Goal: Task Accomplishment & Management: Complete application form

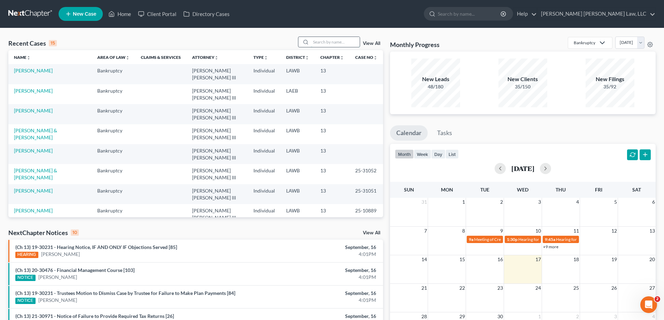
click at [323, 44] on input "search" at bounding box center [335, 42] width 49 height 10
type input "25-10448"
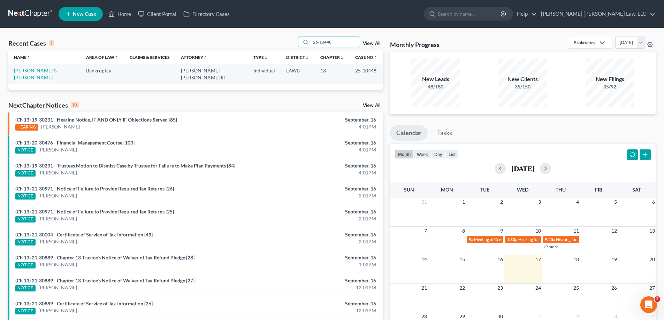
click at [57, 73] on link "[PERSON_NAME] & [PERSON_NAME]" at bounding box center [35, 74] width 43 height 13
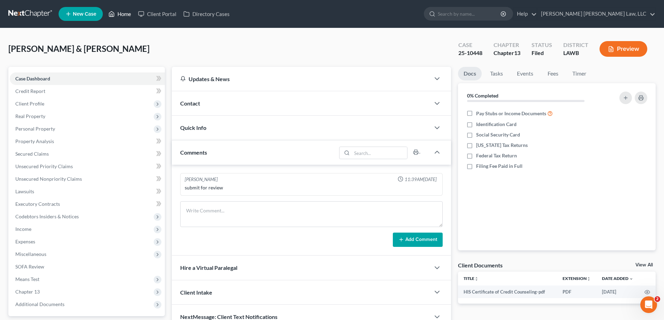
click at [124, 18] on link "Home" at bounding box center [120, 14] width 30 height 13
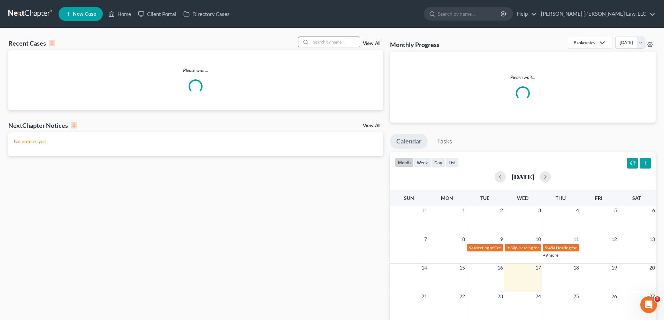
click at [345, 43] on input "search" at bounding box center [335, 42] width 49 height 10
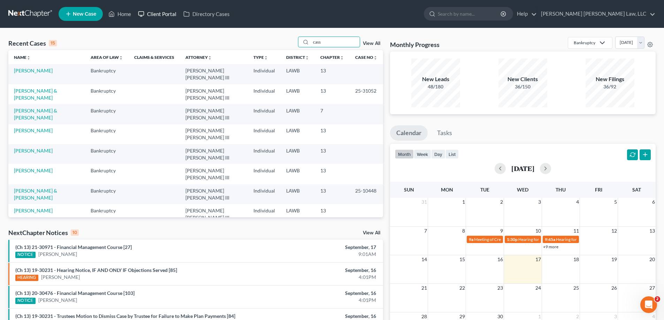
type input "cass"
drag, startPoint x: 229, startPoint y: 46, endPoint x: 190, endPoint y: 47, distance: 38.7
click at [216, 46] on div "Recent Cases 15 cass View All" at bounding box center [195, 44] width 375 height 14
click at [40, 164] on td "[PERSON_NAME]" at bounding box center [46, 174] width 77 height 20
click at [43, 168] on link "[PERSON_NAME]" at bounding box center [33, 171] width 39 height 6
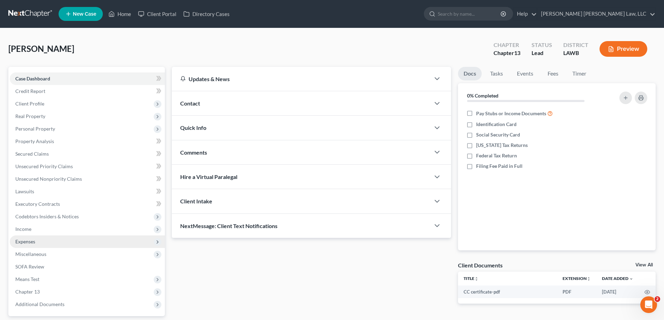
click at [38, 242] on span "Expenses" at bounding box center [87, 242] width 155 height 13
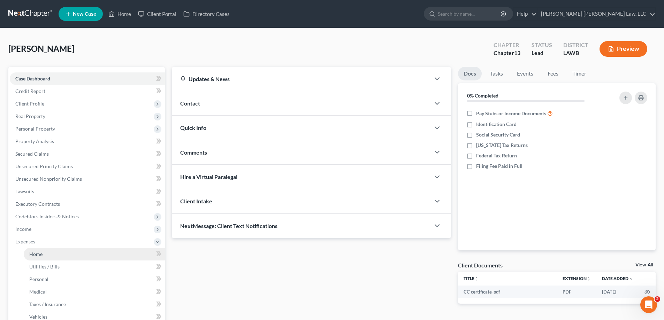
click at [46, 251] on link "Home" at bounding box center [94, 254] width 141 height 13
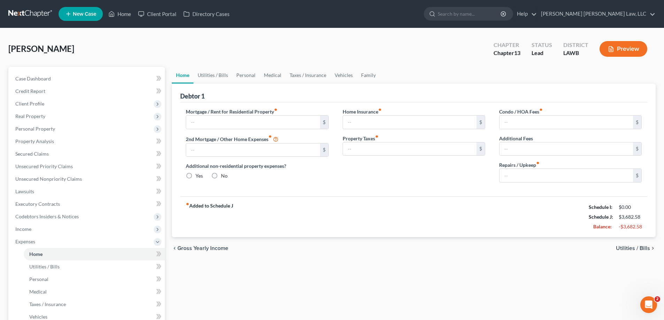
type input "0.00"
radio input "true"
type input "0.00"
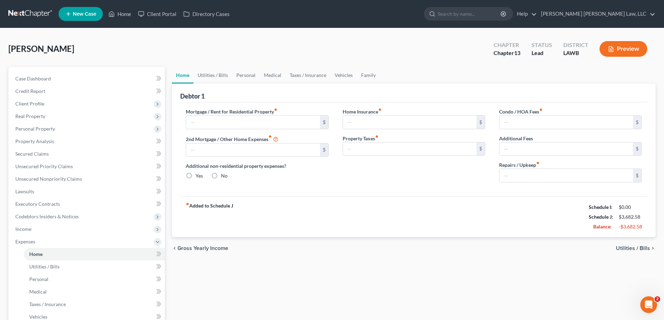
type input "0.00"
type input "100.00"
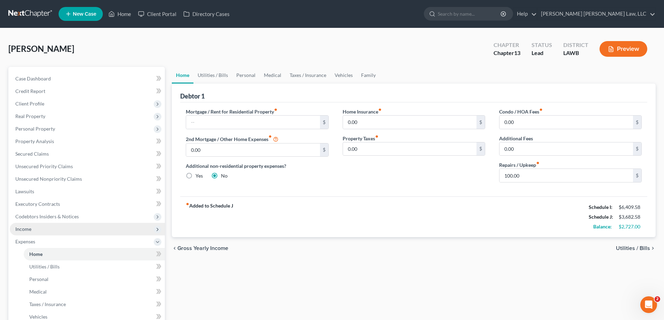
click at [49, 230] on span "Income" at bounding box center [87, 229] width 155 height 13
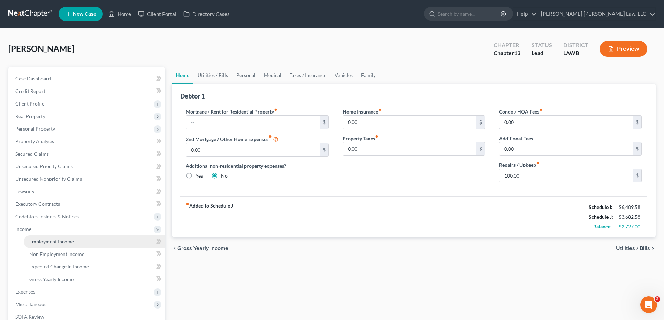
click at [54, 242] on span "Employment Income" at bounding box center [51, 242] width 45 height 6
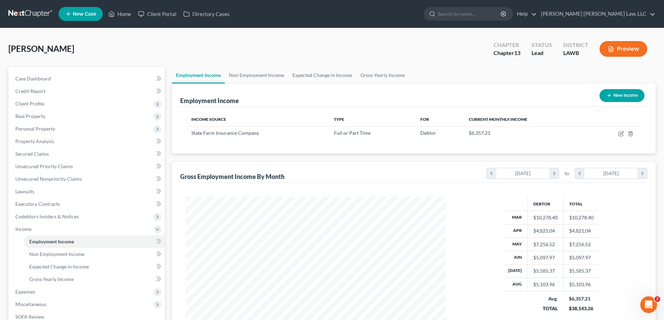
scroll to position [130, 274]
click at [247, 77] on link "Non Employment Income" at bounding box center [256, 75] width 63 height 17
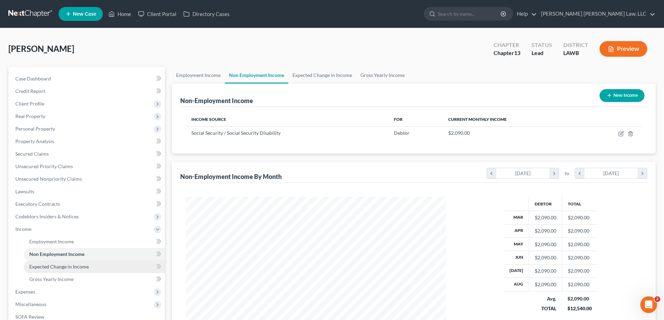
scroll to position [35, 0]
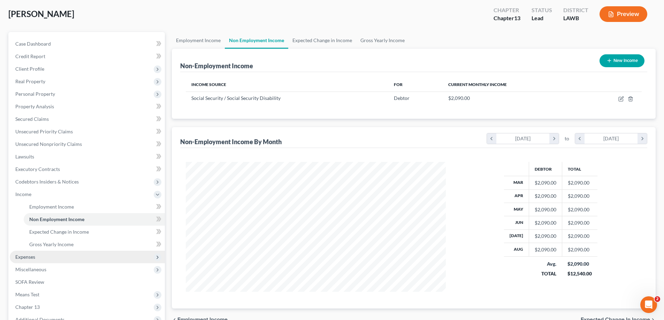
click at [36, 258] on span "Expenses" at bounding box center [87, 257] width 155 height 13
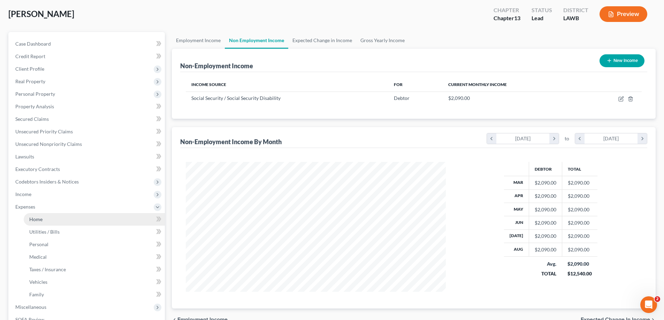
click at [47, 220] on link "Home" at bounding box center [94, 219] width 141 height 13
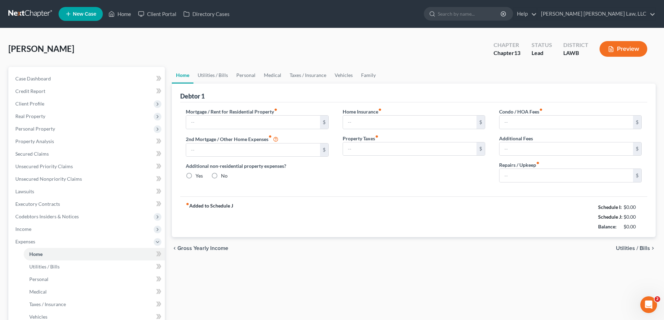
type input "0.00"
radio input "true"
type input "0.00"
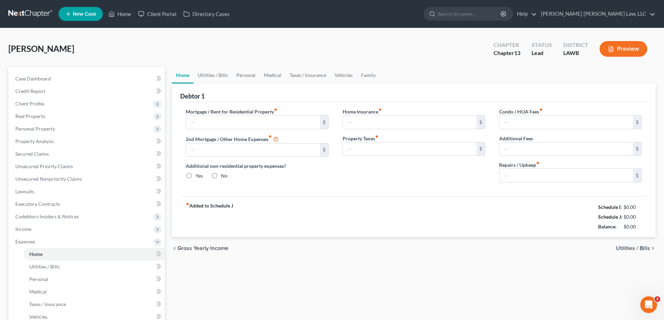
type input "0.00"
type input "100.00"
click at [207, 80] on link "Utilities / Bills" at bounding box center [212, 75] width 39 height 17
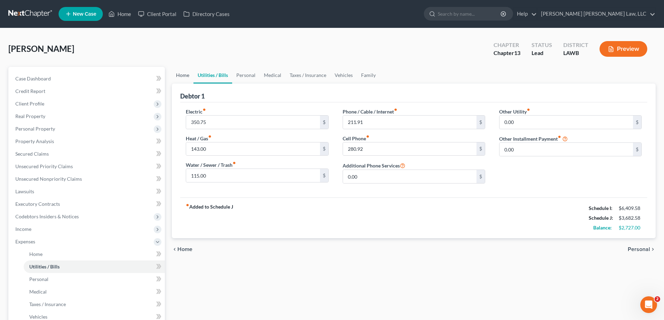
click at [180, 73] on link "Home" at bounding box center [183, 75] width 22 height 17
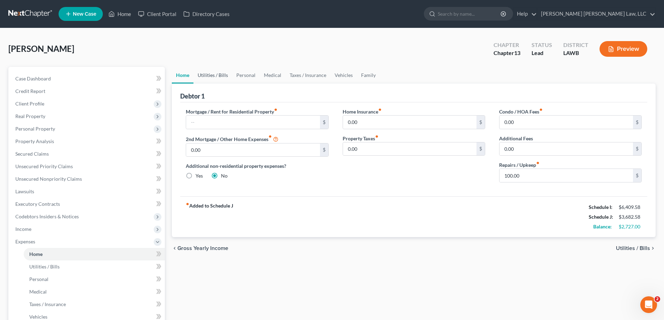
click at [213, 77] on link "Utilities / Bills" at bounding box center [212, 75] width 39 height 17
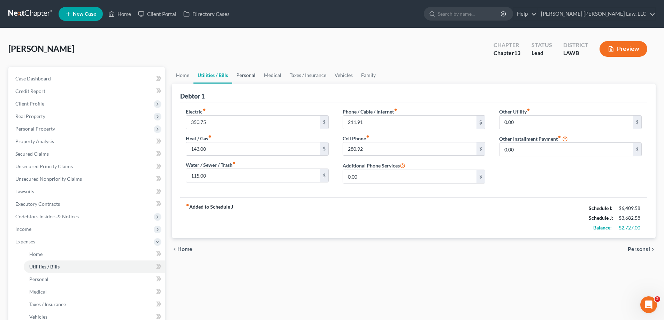
click at [246, 78] on link "Personal" at bounding box center [246, 75] width 28 height 17
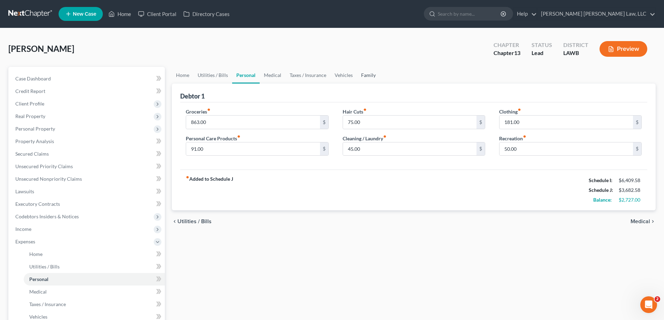
click at [364, 72] on link "Family" at bounding box center [368, 75] width 23 height 17
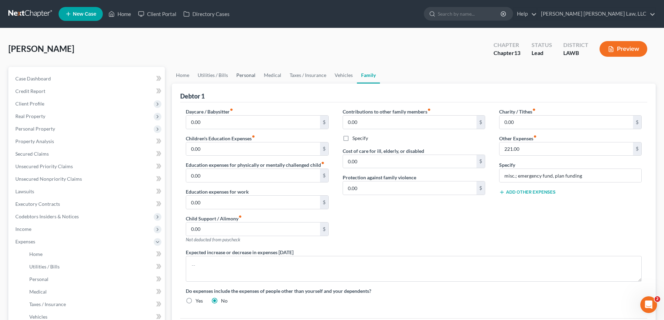
click at [236, 78] on link "Personal" at bounding box center [246, 75] width 28 height 17
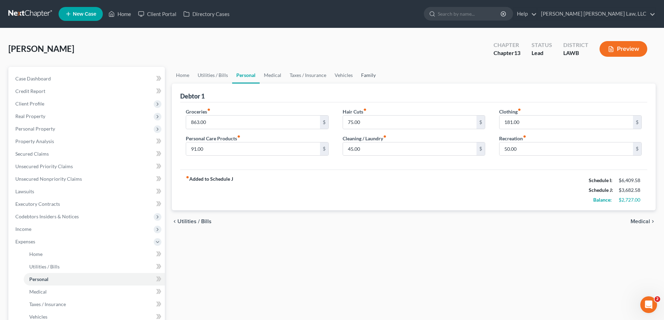
click at [374, 71] on link "Family" at bounding box center [368, 75] width 23 height 17
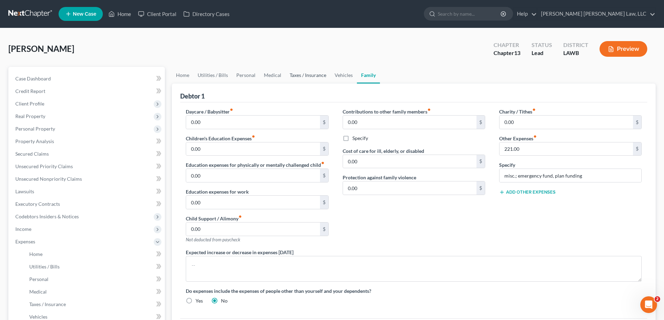
click at [296, 76] on link "Taxes / Insurance" at bounding box center [307, 75] width 45 height 17
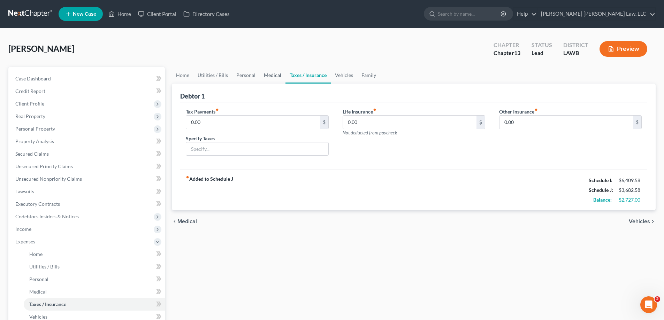
click at [266, 79] on link "Medical" at bounding box center [273, 75] width 26 height 17
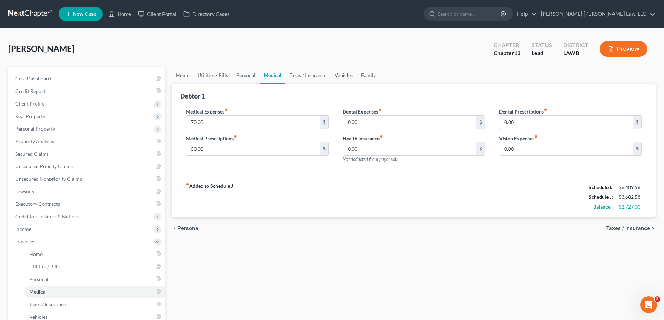
click at [344, 73] on link "Vehicles" at bounding box center [343, 75] width 26 height 17
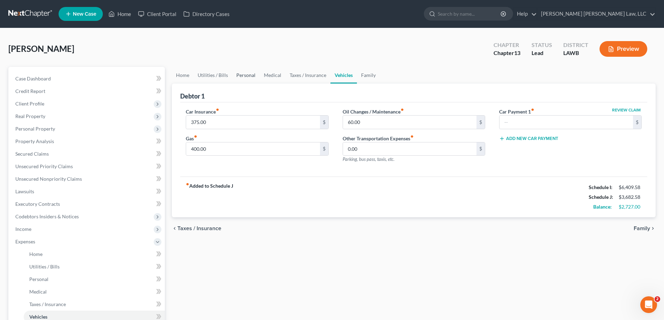
click at [247, 76] on link "Personal" at bounding box center [246, 75] width 28 height 17
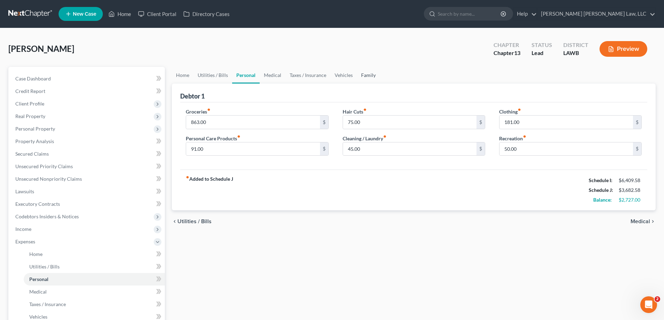
click at [362, 77] on link "Family" at bounding box center [368, 75] width 23 height 17
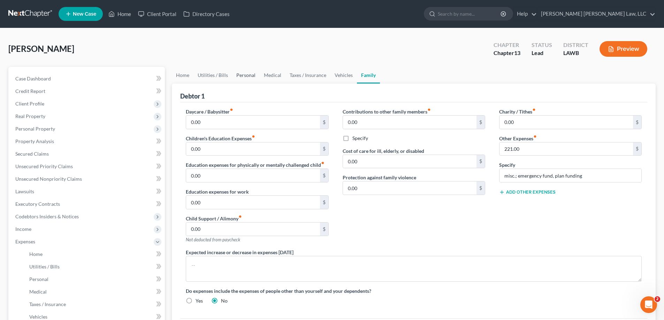
click at [239, 76] on link "Personal" at bounding box center [246, 75] width 28 height 17
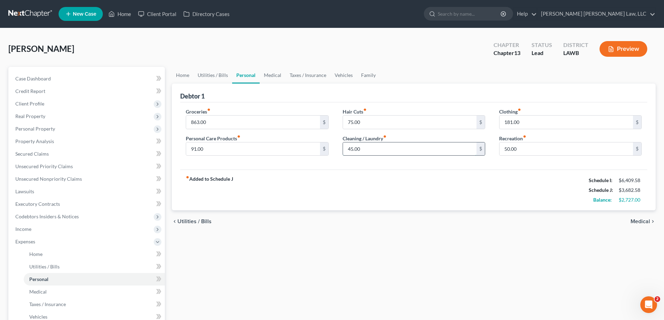
click at [361, 149] on input "45.00" at bounding box center [409, 148] width 133 height 13
click at [379, 192] on div "fiber_manual_record Added to Schedule J Schedule I: $6,409.58 Schedule J: $3,68…" at bounding box center [413, 190] width 467 height 41
click at [390, 145] on input "45.00" at bounding box center [409, 148] width 133 height 13
click at [328, 202] on div "fiber_manual_record Added to Schedule J Schedule I: $6,409.58 Schedule J: $3,63…" at bounding box center [413, 190] width 467 height 41
click at [203, 77] on link "Utilities / Bills" at bounding box center [212, 75] width 39 height 17
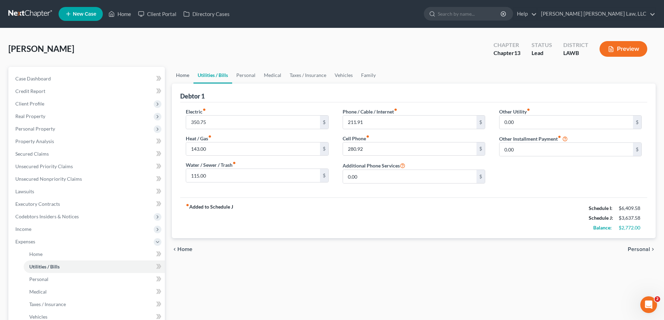
click at [187, 76] on link "Home" at bounding box center [183, 75] width 22 height 17
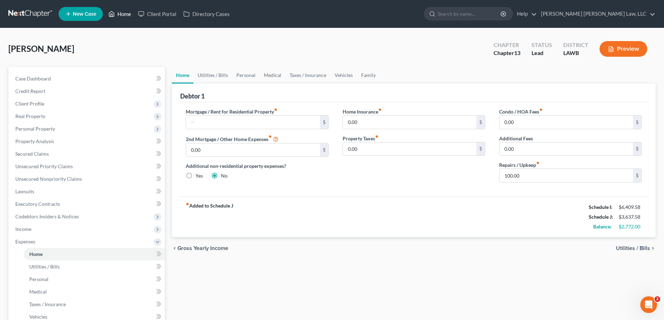
click at [116, 14] on link "Home" at bounding box center [120, 14] width 30 height 13
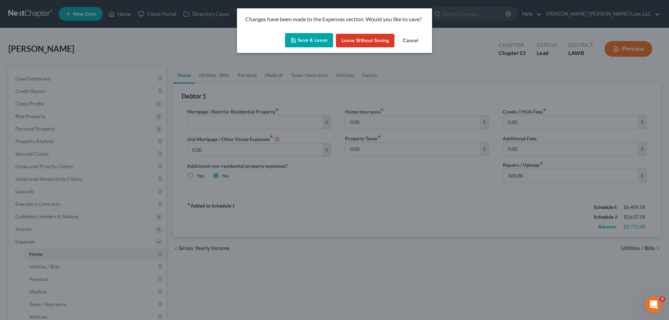
click at [322, 47] on button "Save & Leave" at bounding box center [309, 40] width 48 height 15
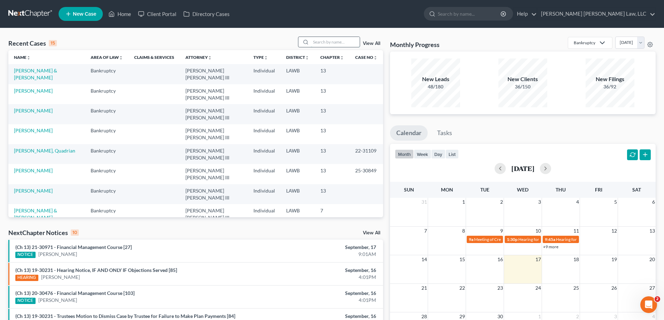
click at [317, 44] on input "search" at bounding box center [335, 42] width 49 height 10
click at [370, 44] on link "View All" at bounding box center [371, 43] width 17 height 5
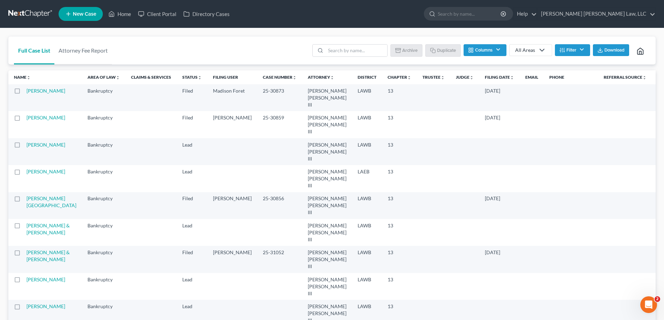
click at [569, 53] on button "Filter" at bounding box center [572, 50] width 35 height 12
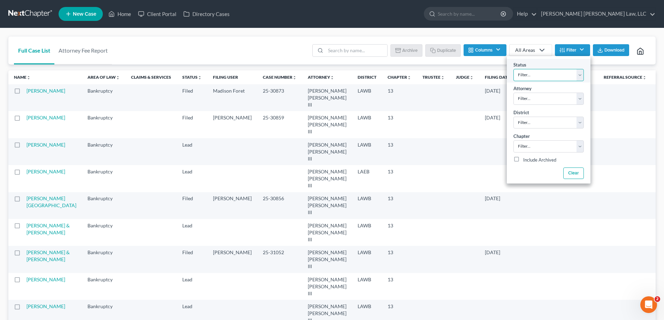
click at [564, 76] on select "Filter... Amended Plan Confirmed Confirmed Plan Corrections Discharged Filed In…" at bounding box center [548, 75] width 70 height 12
select select "4"
click at [513, 69] on select "Filter... Amended Plan Confirmed Confirmed Plan Corrections Discharged Filed In…" at bounding box center [548, 75] width 70 height 12
click at [567, 102] on select "Filter... [PERSON_NAME] [PERSON_NAME] III [PERSON_NAME]" at bounding box center [548, 99] width 70 height 12
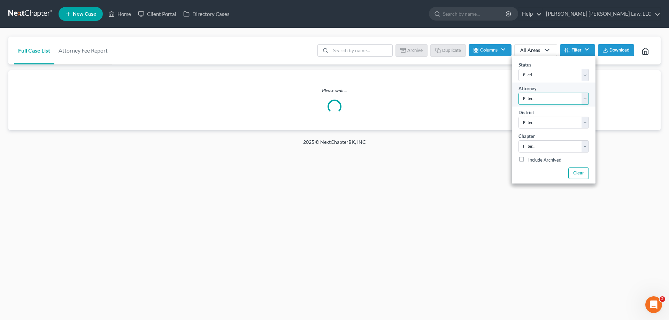
select select "0"
click at [518, 93] on select "Filter... [PERSON_NAME] [PERSON_NAME] III [PERSON_NAME]" at bounding box center [553, 99] width 70 height 12
drag, startPoint x: 554, startPoint y: 122, endPoint x: 554, endPoint y: 128, distance: 6.3
click at [554, 122] on select "Filter... Filter... [US_STATE] - [GEOGRAPHIC_DATA] [US_STATE] - [GEOGRAPHIC_DAT…" at bounding box center [553, 123] width 70 height 12
select select "34"
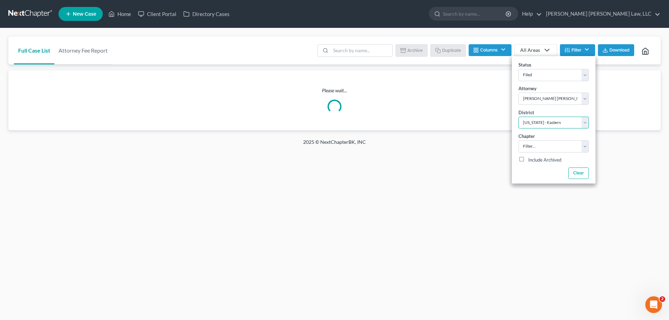
click at [518, 117] on select "Filter... Filter... [US_STATE] - [GEOGRAPHIC_DATA] [US_STATE] - [GEOGRAPHIC_DAT…" at bounding box center [553, 123] width 70 height 12
click at [537, 152] on select "Filter... 7 11 13" at bounding box center [553, 146] width 70 height 12
select select "2"
click at [518, 140] on select "Filter... 7 11 13" at bounding box center [553, 146] width 70 height 12
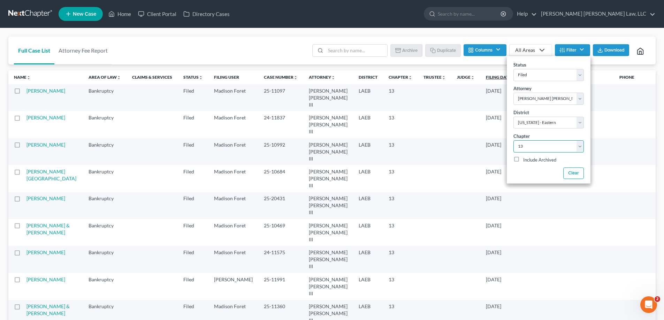
click at [486, 79] on link "Filing Date unfold_more expand_more expand_less" at bounding box center [500, 77] width 29 height 5
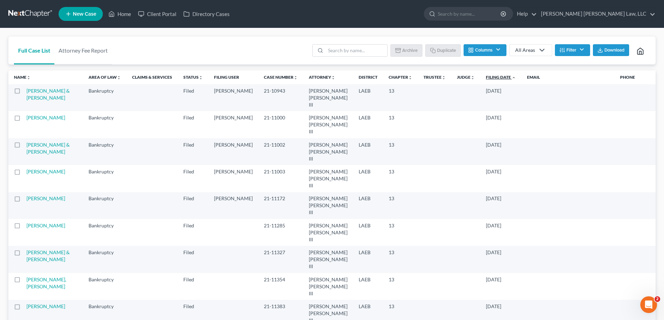
click at [486, 78] on link "Filing Date unfold_more expand_more expand_less" at bounding box center [501, 77] width 30 height 5
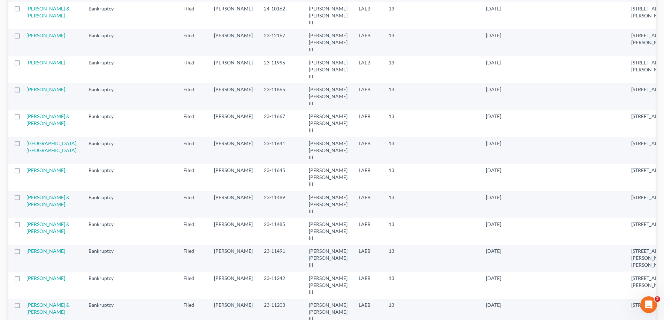
scroll to position [1333, 0]
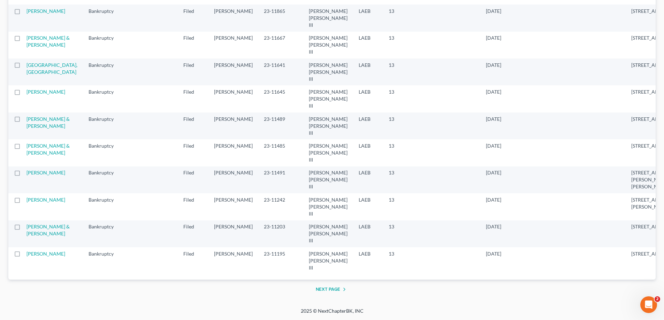
click at [341, 286] on button "Next Page" at bounding box center [332, 289] width 33 height 8
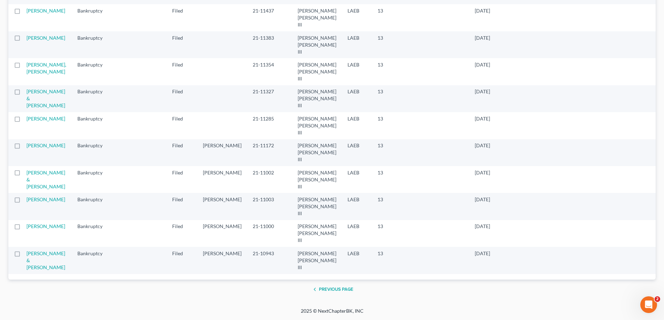
scroll to position [481, 0]
click at [329, 287] on button "Previous Page" at bounding box center [331, 289] width 43 height 8
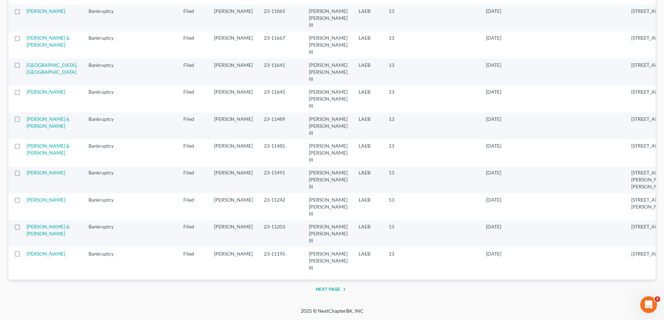
scroll to position [1158, 0]
